Goal: Find contact information: Find contact information

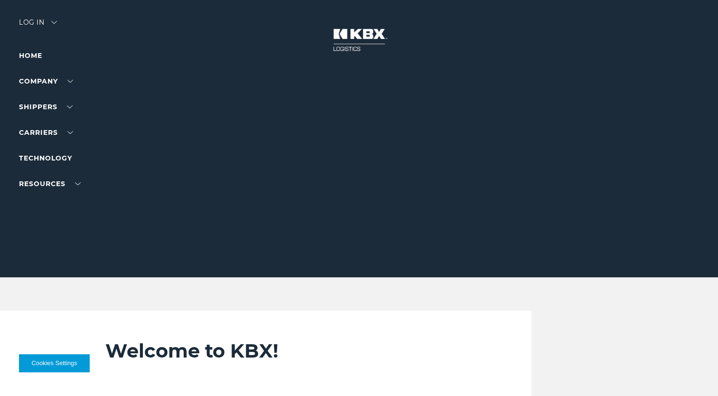
click at [51, 363] on button "Cookies Settings" at bounding box center [54, 363] width 71 height 18
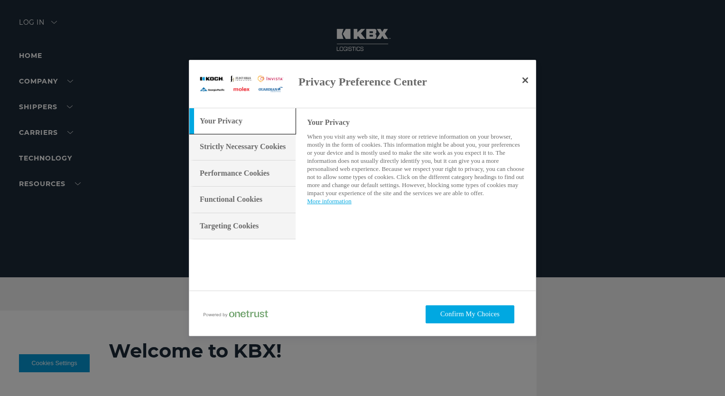
click at [228, 112] on div "Your Privacy" at bounding box center [242, 121] width 106 height 26
click at [466, 316] on button "Confirm My Choices" at bounding box center [470, 314] width 89 height 18
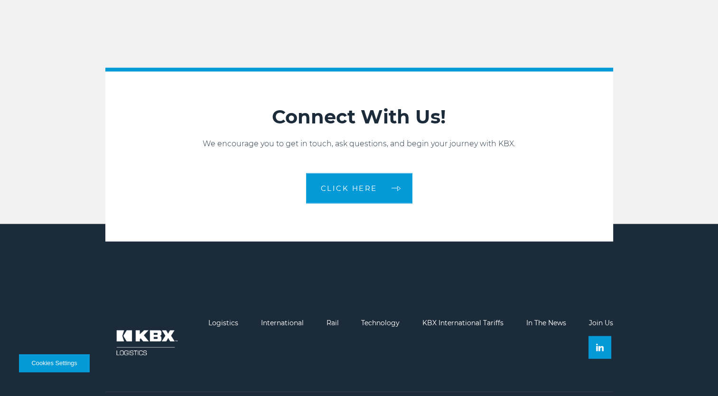
scroll to position [2041, 0]
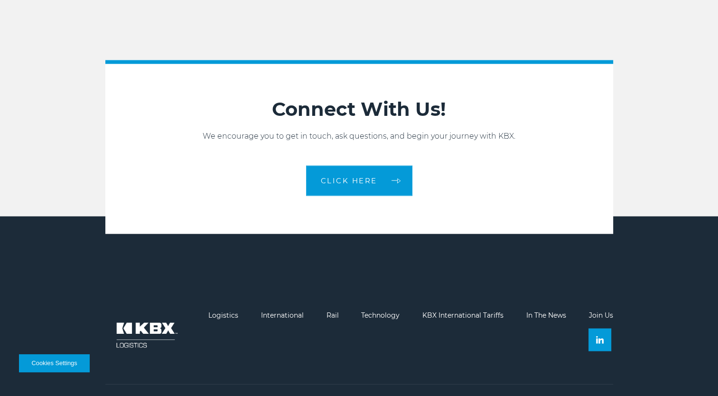
click at [38, 366] on button "Cookies Settings" at bounding box center [54, 363] width 71 height 18
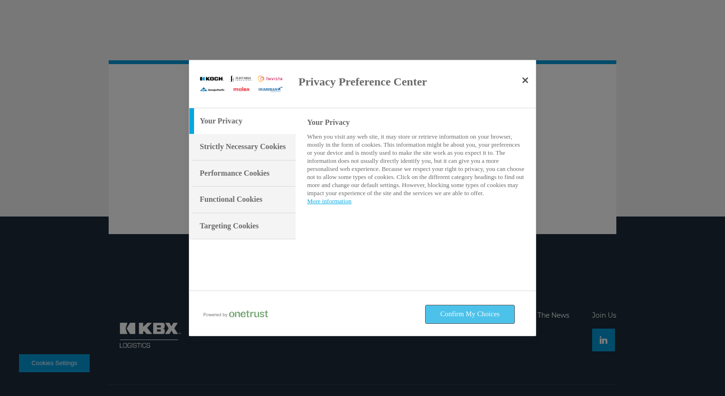
click at [459, 314] on button "Confirm My Choices" at bounding box center [470, 314] width 89 height 18
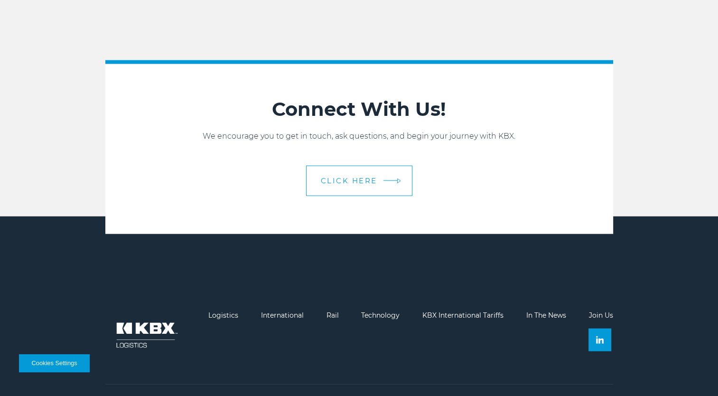
click at [325, 181] on span "CLICK HERE" at bounding box center [349, 180] width 56 height 7
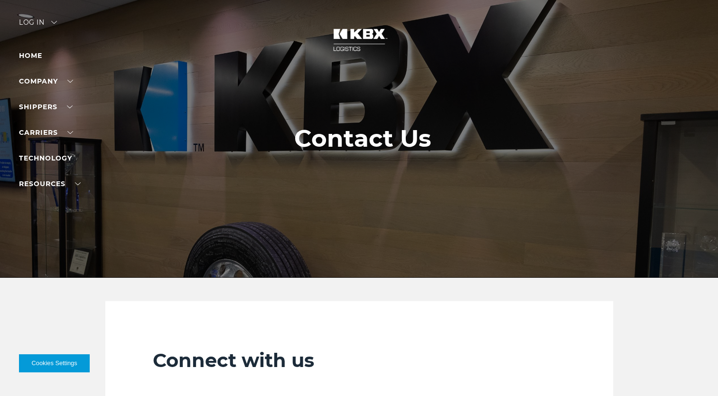
click at [25, 21] on div "Log in" at bounding box center [38, 26] width 38 height 14
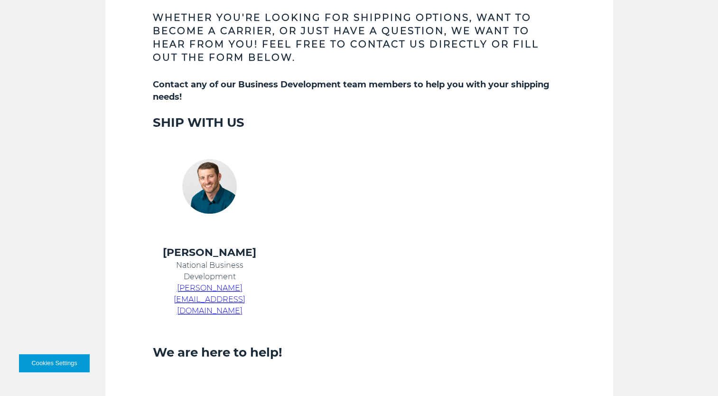
scroll to position [522, 0]
